Goal: Navigation & Orientation: Find specific page/section

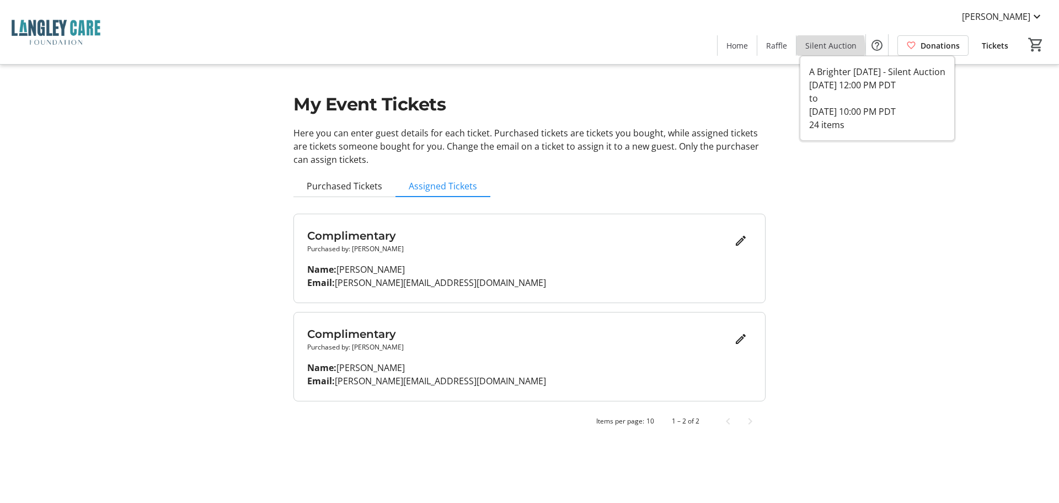
click at [818, 49] on span "Silent Auction" at bounding box center [830, 46] width 51 height 12
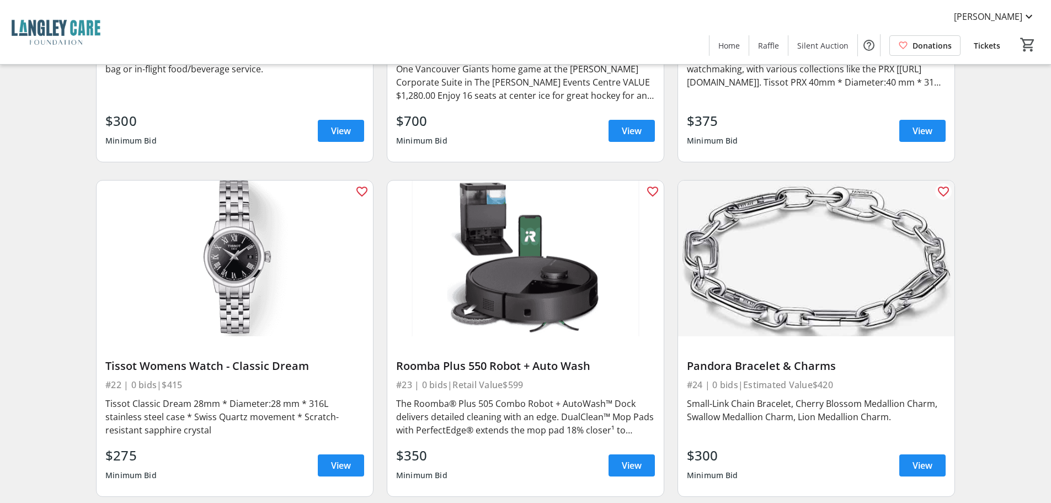
scroll to position [2332, 0]
click at [734, 48] on span "Home" at bounding box center [729, 46] width 22 height 12
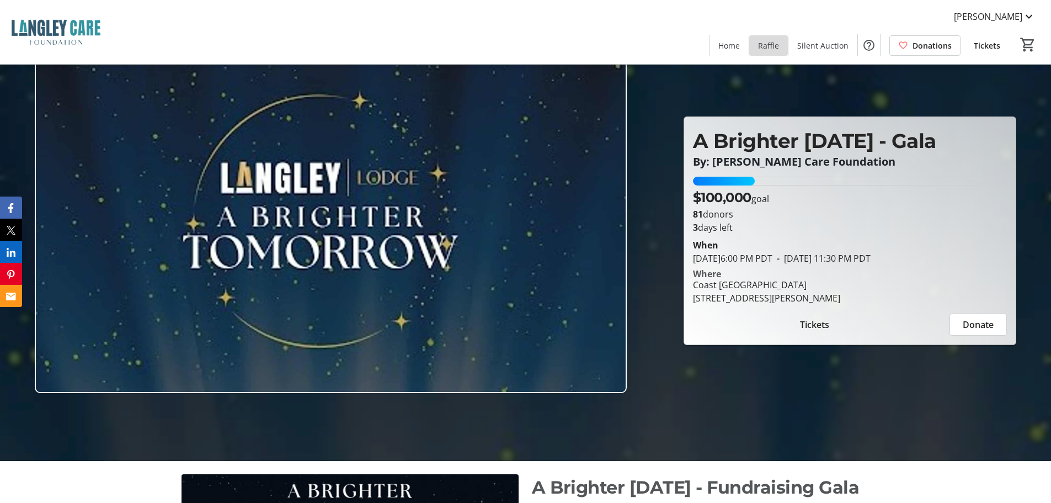
scroll to position [24, 0]
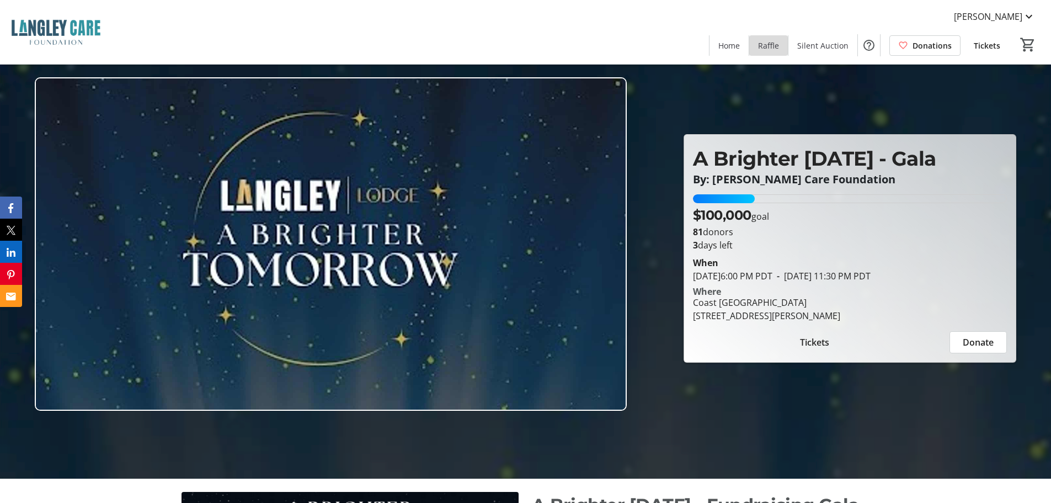
click at [766, 46] on span "Raffle" at bounding box center [768, 46] width 21 height 12
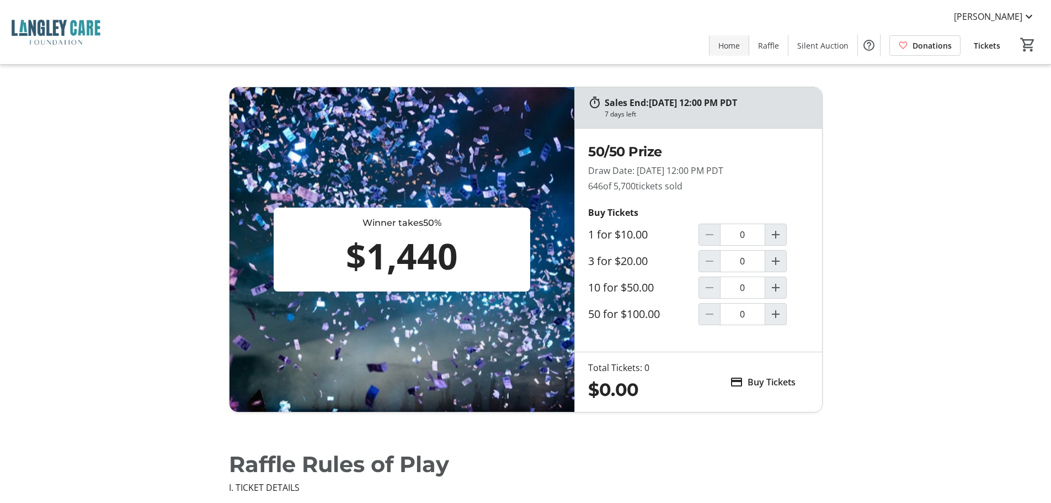
click at [739, 45] on span "Home" at bounding box center [729, 46] width 22 height 12
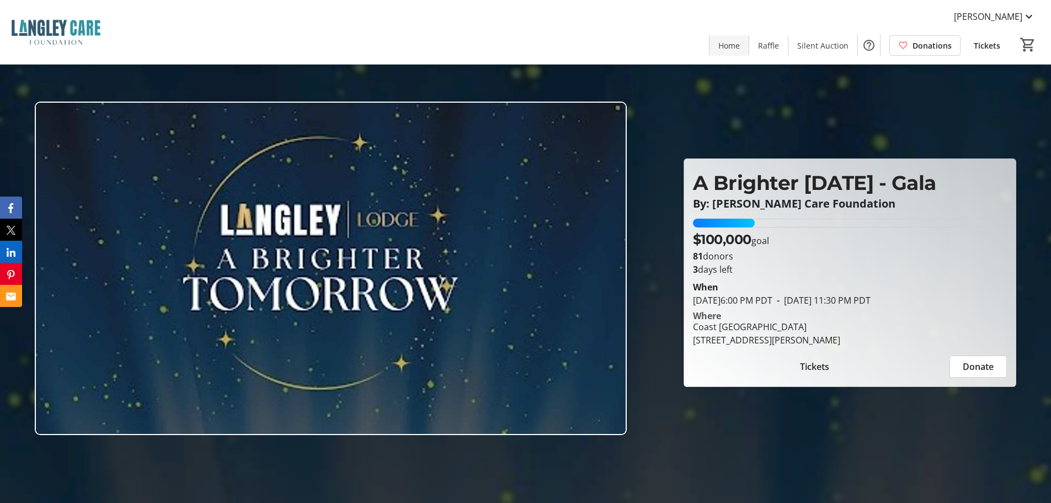
click at [725, 51] on span at bounding box center [728, 45] width 39 height 26
click at [765, 46] on span "Raffle" at bounding box center [768, 46] width 21 height 12
